Goal: Navigation & Orientation: Find specific page/section

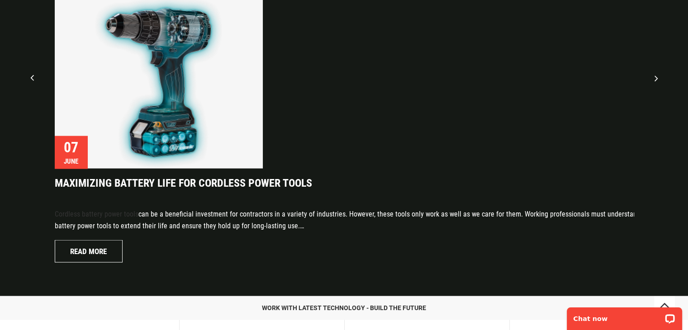
scroll to position [1946, 0]
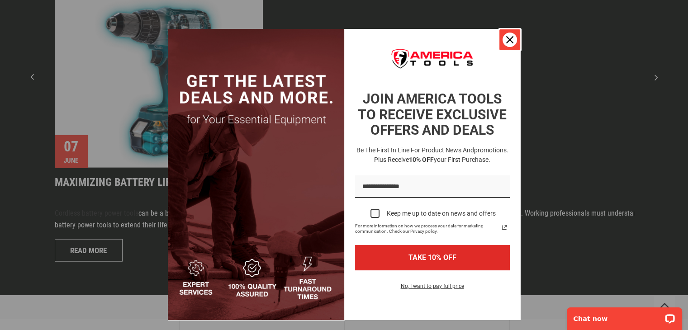
click at [504, 35] on div "Close" at bounding box center [510, 40] width 14 height 14
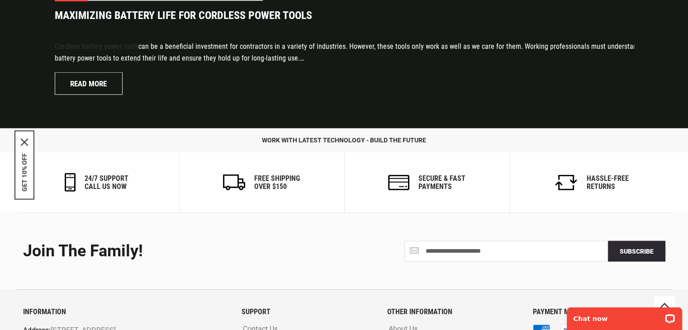
scroll to position [2206, 0]
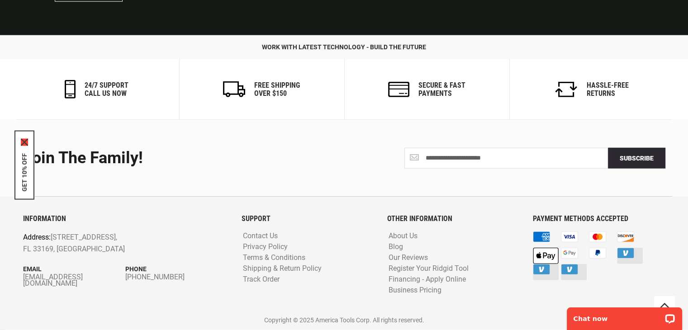
click at [21, 140] on icon "close icon" at bounding box center [24, 142] width 7 height 7
click at [409, 234] on link "About Us" at bounding box center [402, 236] width 33 height 9
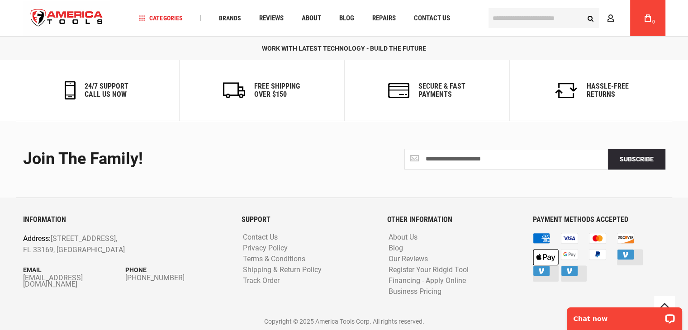
scroll to position [500, 0]
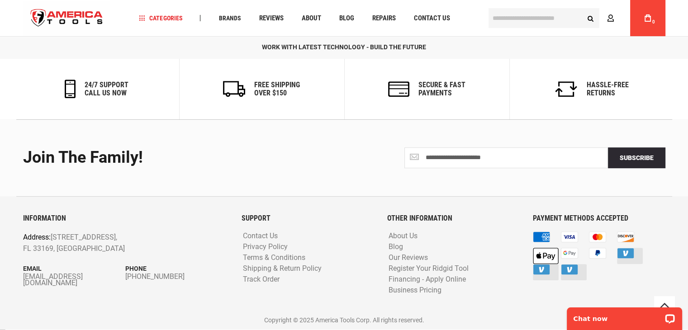
click at [78, 13] on img "store logo" at bounding box center [67, 18] width 88 height 34
